Goal: Task Accomplishment & Management: Use online tool/utility

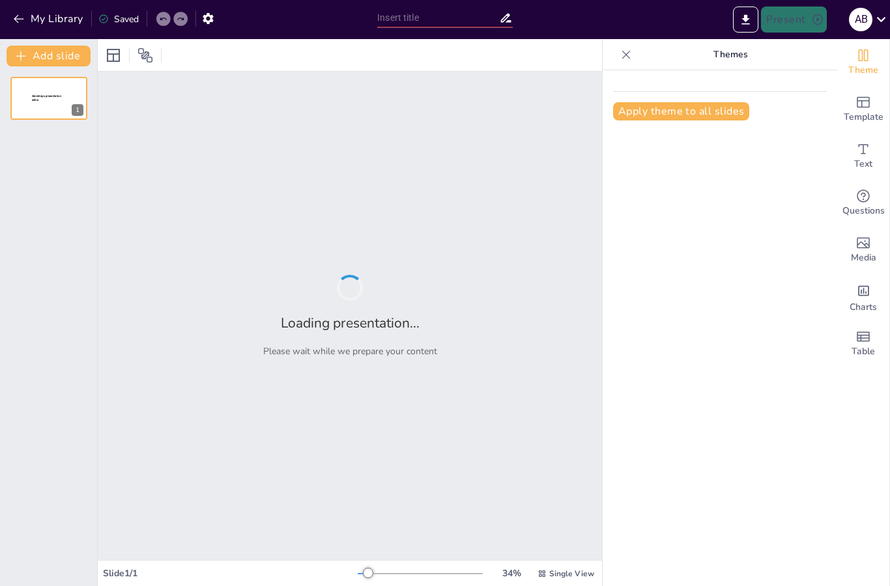
type input "Dynamique des Particules : Approches Techniques pour le Mouvement Rectiligne"
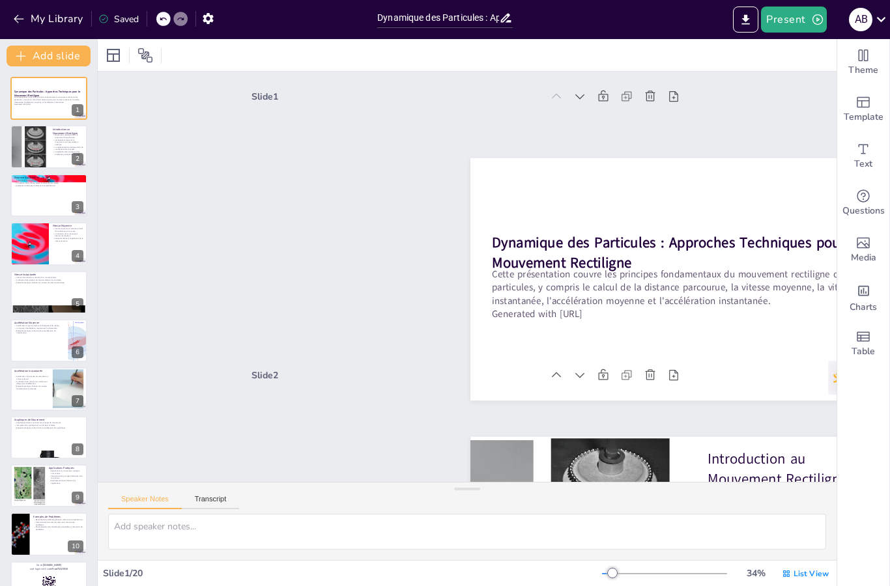
checkbox input "true"
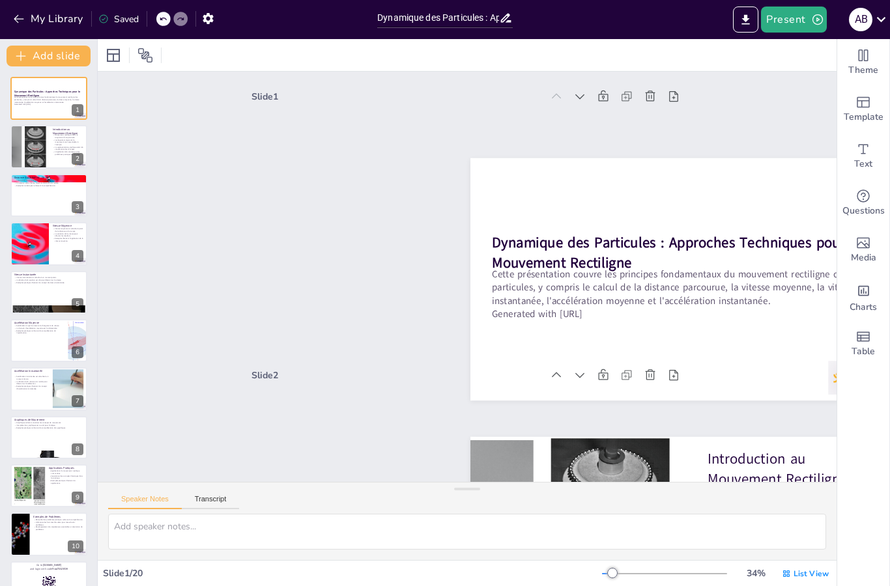
checkbox input "true"
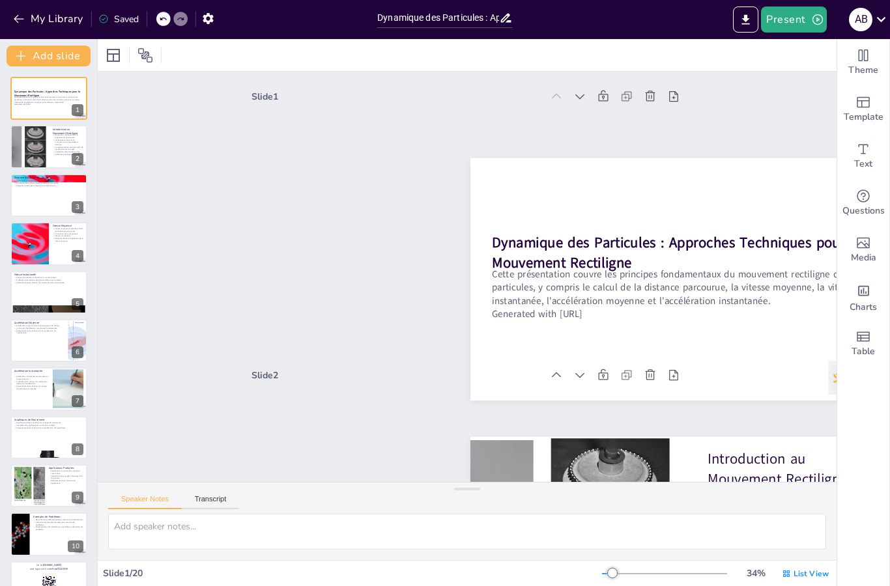
click at [26, 154] on div at bounding box center [29, 146] width 101 height 43
type textarea "Lo ipsumdolo sitametcon adi elitseddoei temp i'utlab et do magnaali. Enimadmini…"
checkbox input "true"
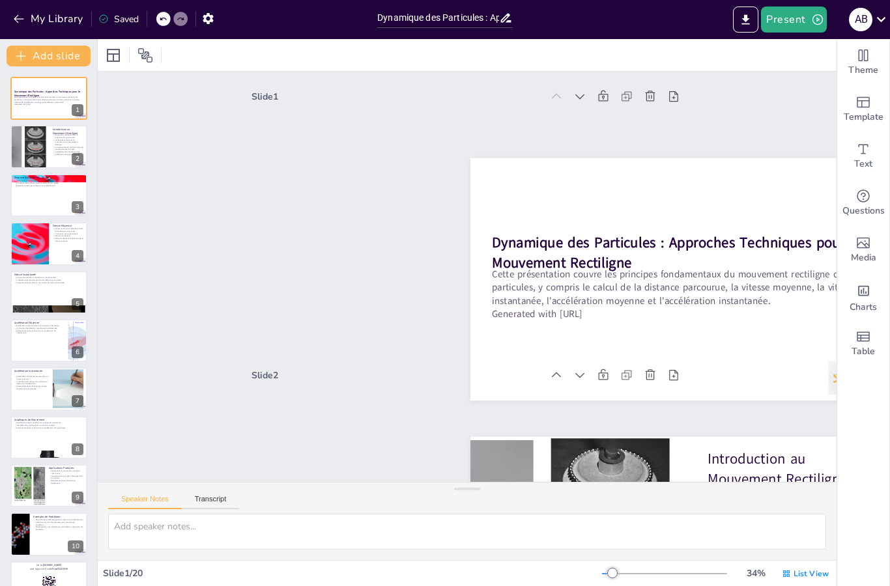
checkbox input "true"
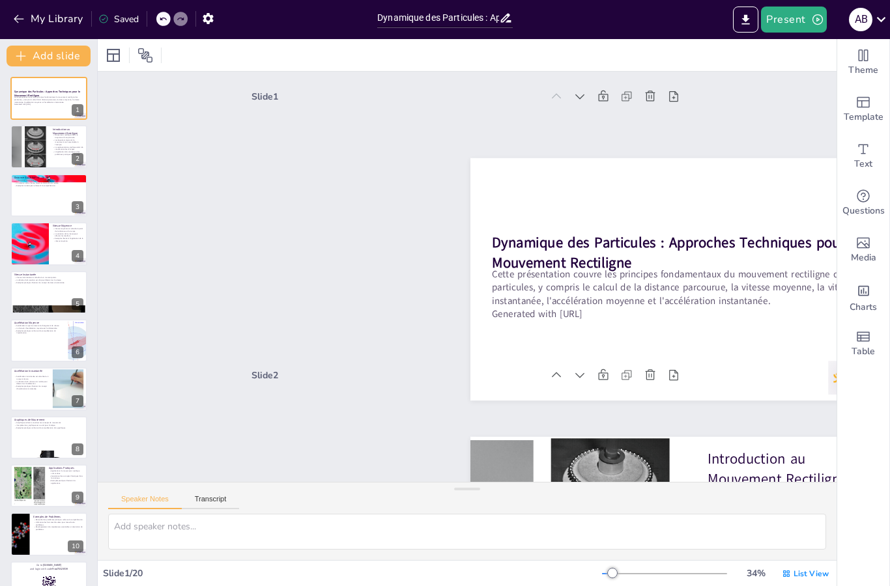
checkbox input "true"
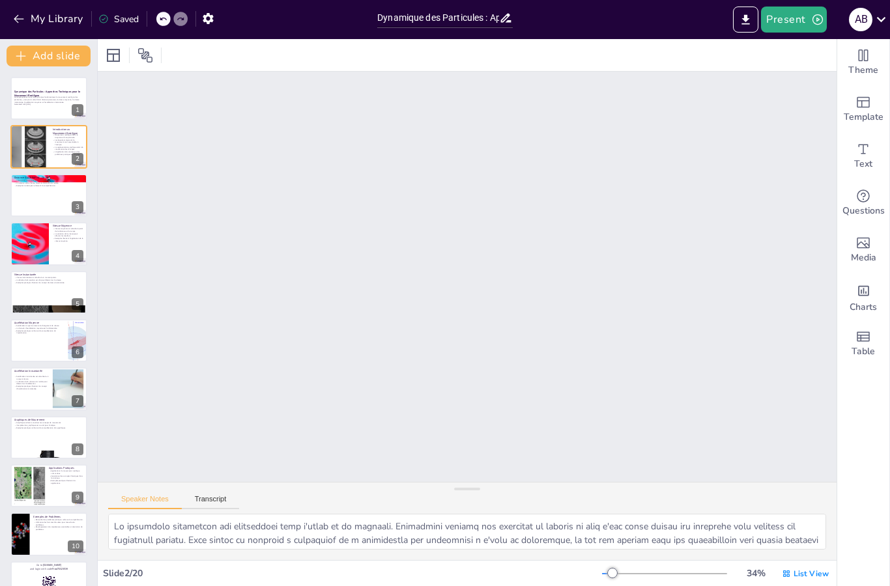
click at [35, 141] on div at bounding box center [29, 146] width 101 height 43
checkbox input "true"
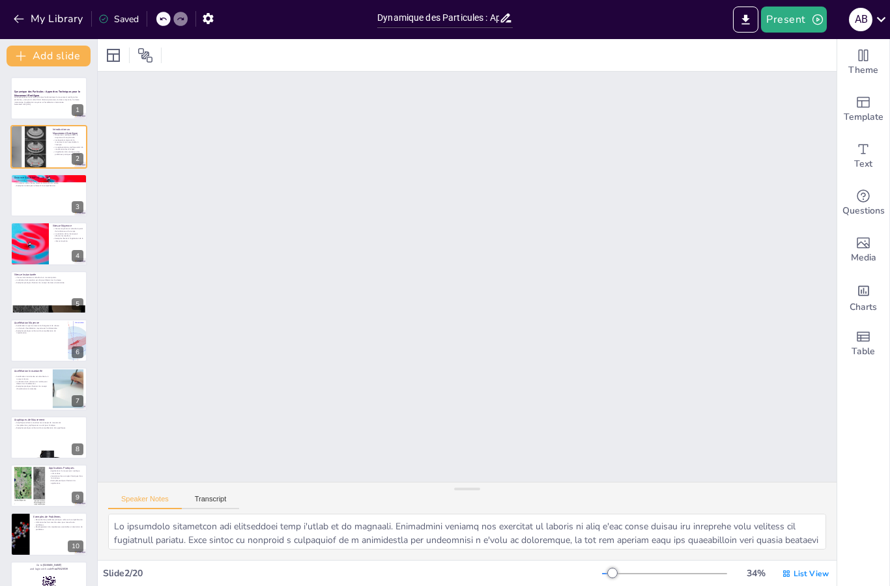
checkbox input "true"
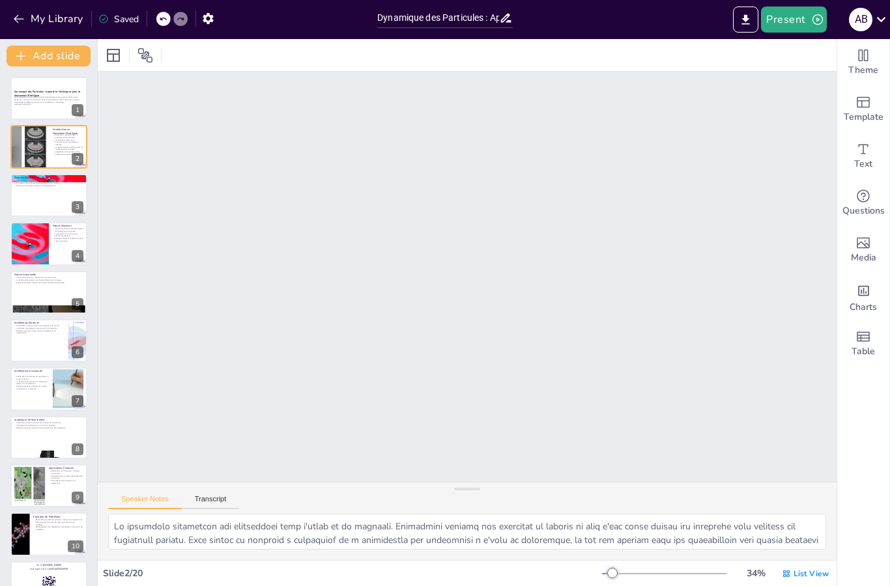
checkbox input "true"
click at [24, 157] on div at bounding box center [29, 146] width 101 height 43
checkbox input "true"
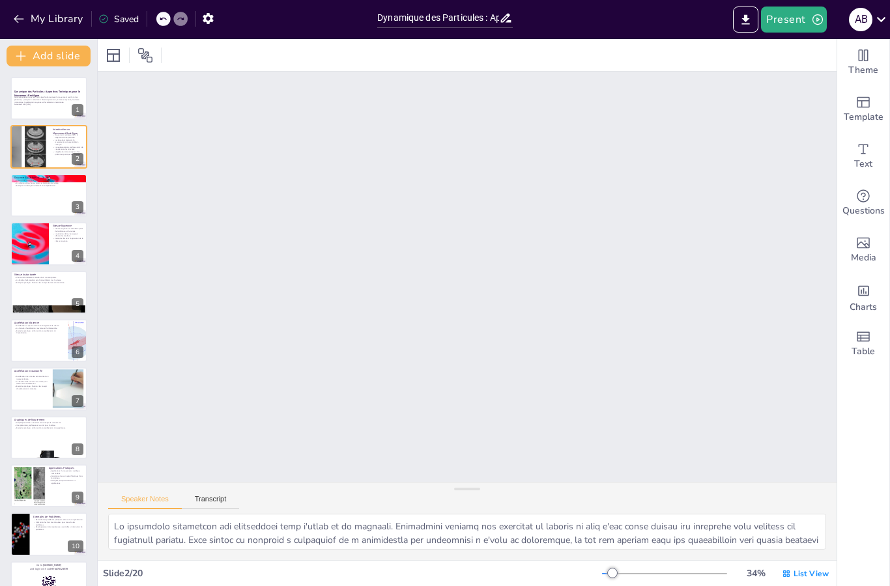
checkbox input "true"
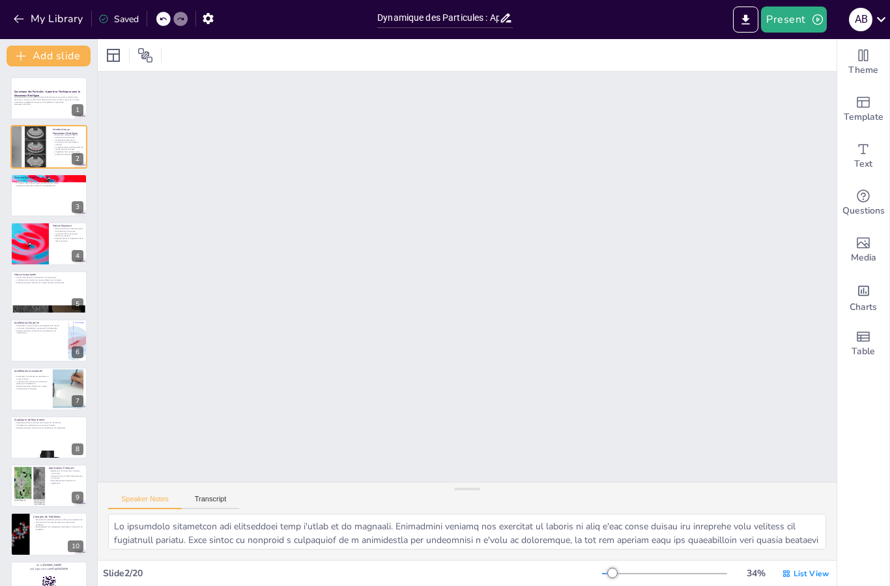
checkbox input "true"
click at [22, 106] on p "Generated with [URL]" at bounding box center [48, 105] width 69 height 3
checkbox input "true"
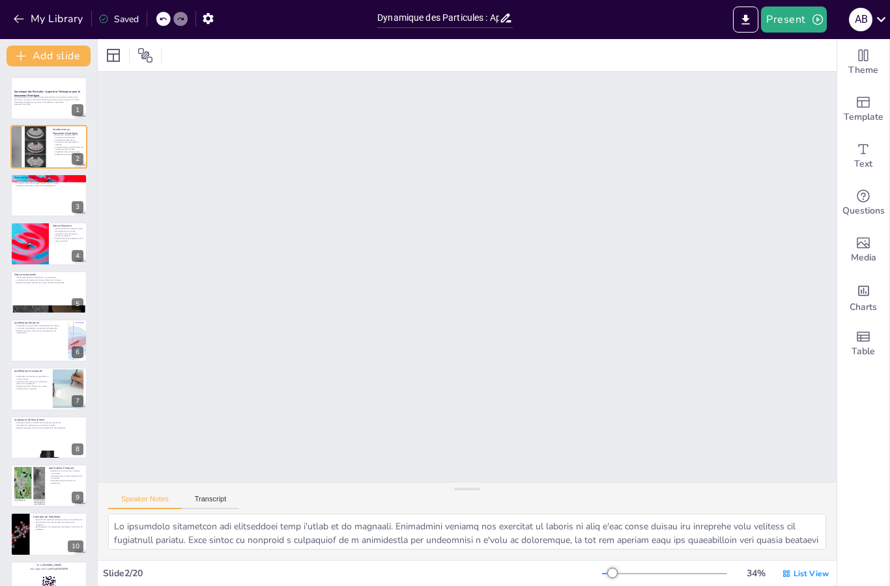
checkbox input "true"
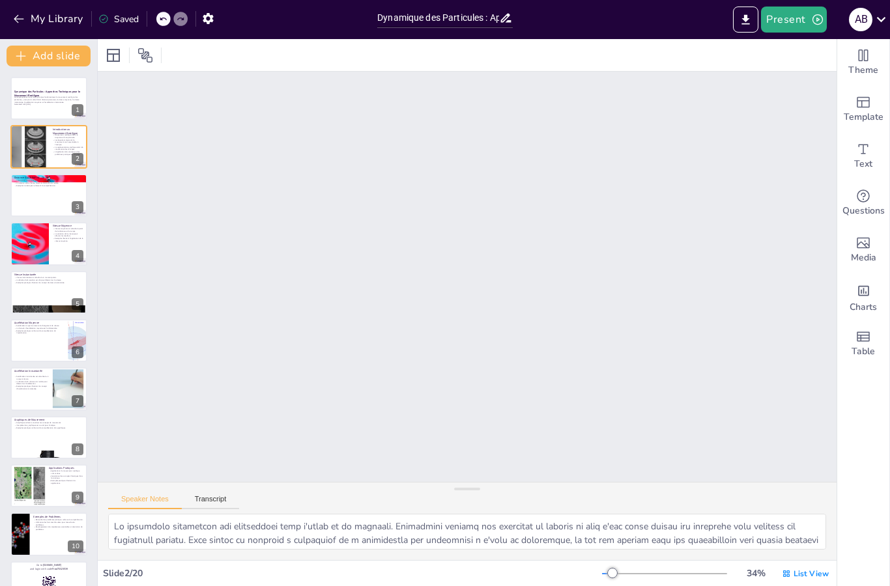
checkbox input "true"
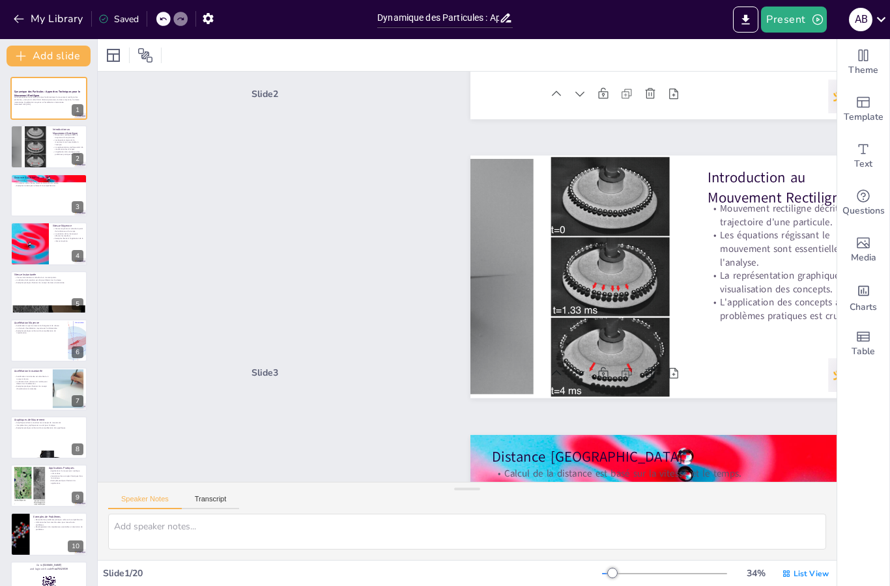
scroll to position [3, 0]
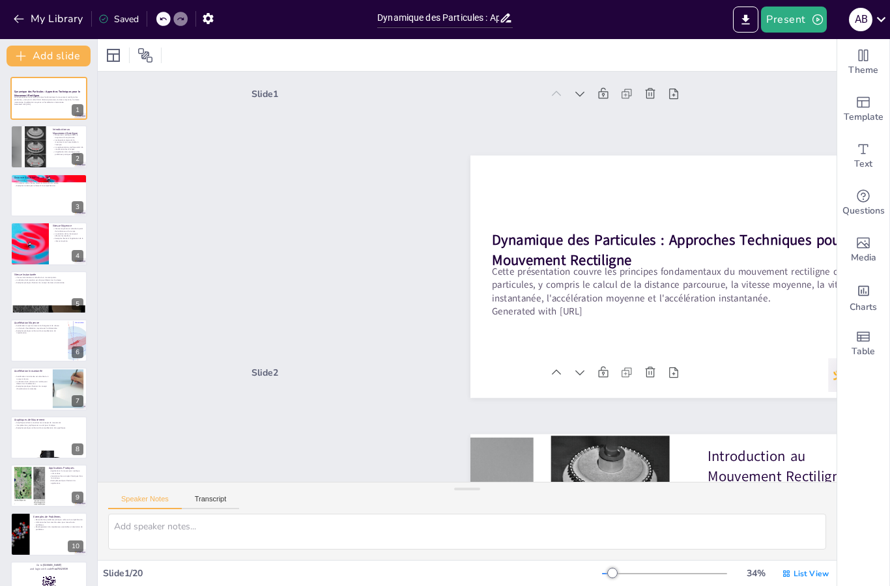
click at [799, 19] on button "Present" at bounding box center [793, 20] width 65 height 26
checkbox input "true"
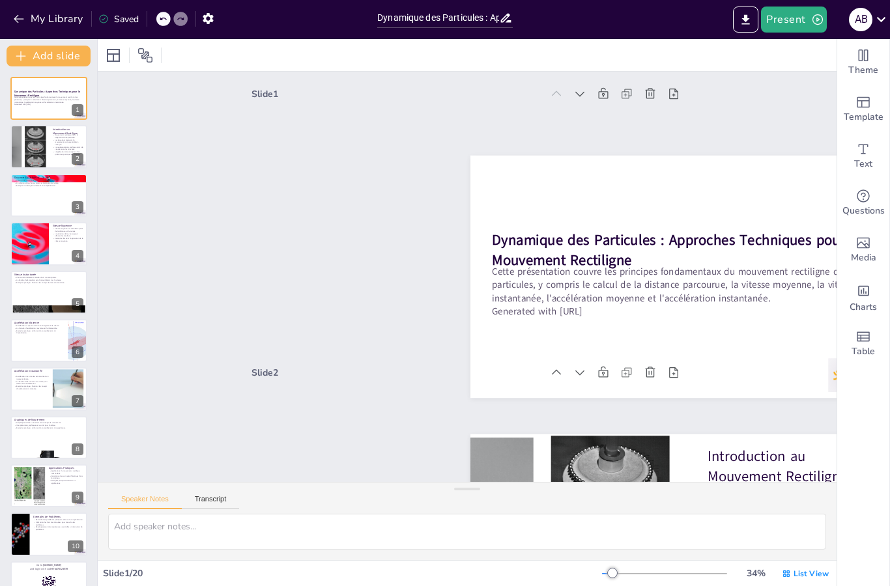
checkbox input "true"
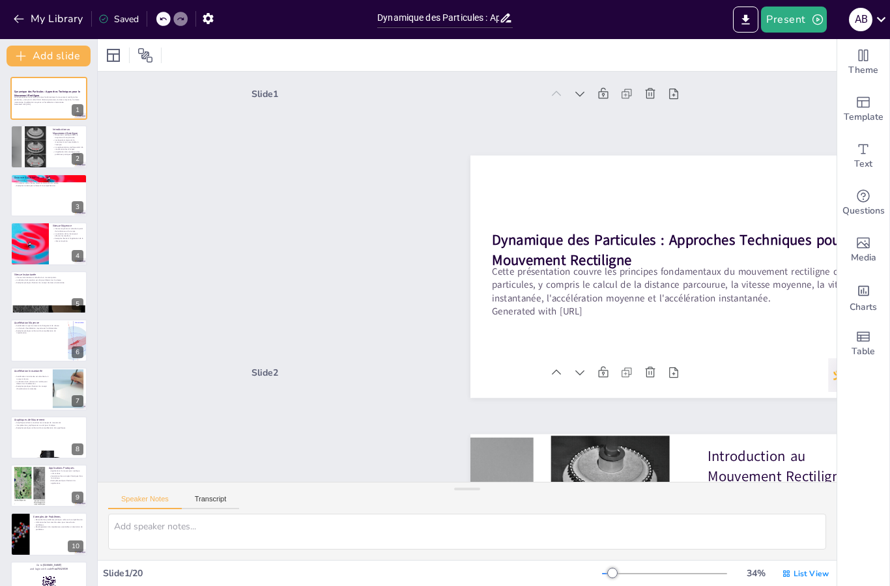
checkbox input "true"
click at [821, 87] on li "Play presentation" at bounding box center [813, 80] width 102 height 21
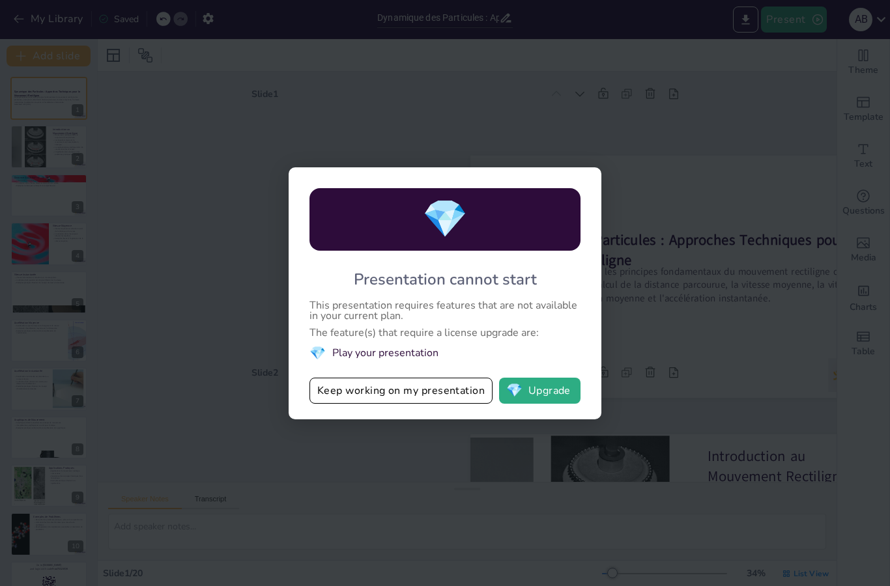
click at [733, 195] on div "💎 Presentation cannot start This presentation requires features that are not av…" at bounding box center [445, 293] width 890 height 586
click at [459, 396] on button "Keep working on my presentation" at bounding box center [400, 391] width 183 height 26
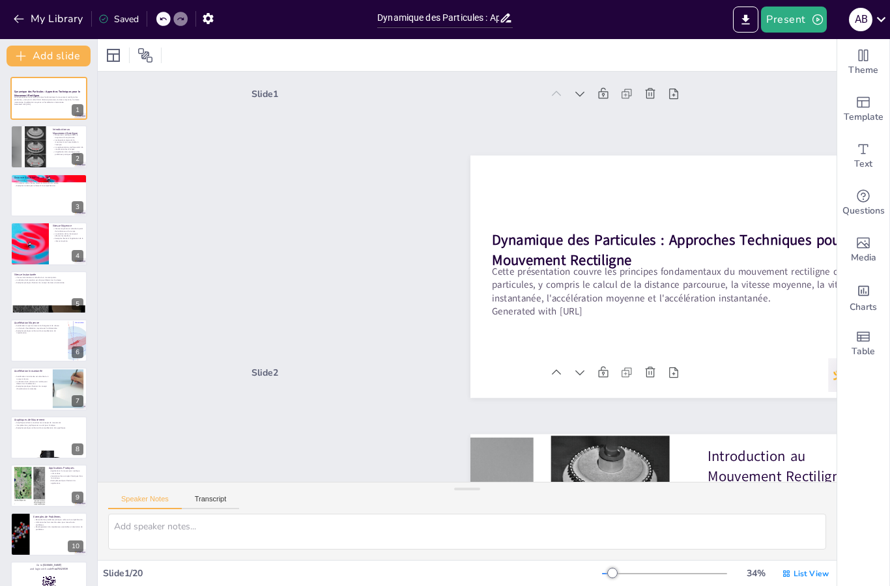
click at [816, 18] on icon "button" at bounding box center [817, 19] width 10 height 10
click at [840, 53] on li "Preview presentation" at bounding box center [813, 48] width 102 height 21
